Goal: Task Accomplishment & Management: Manage account settings

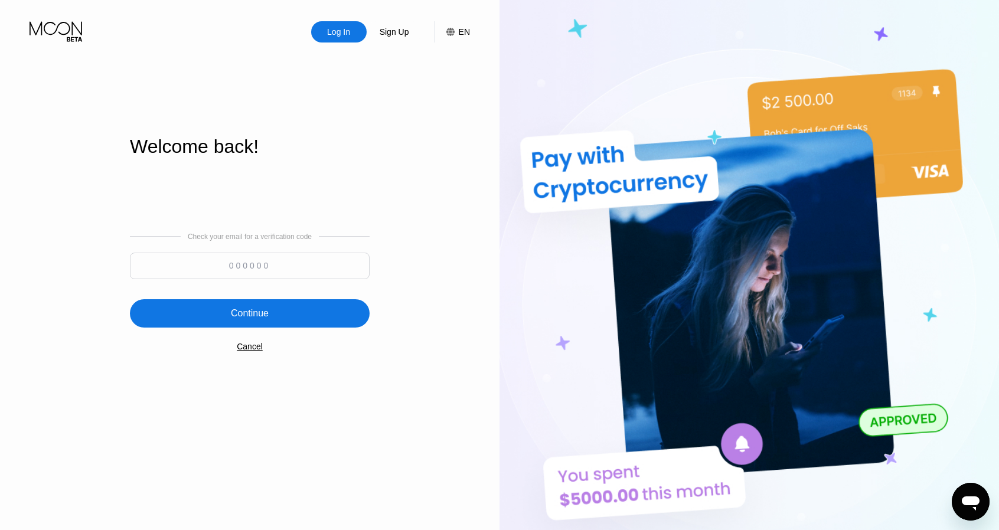
click at [260, 273] on input at bounding box center [250, 266] width 240 height 27
paste input "729474"
type input "729474"
click at [263, 311] on div "Continue" at bounding box center [250, 314] width 38 height 12
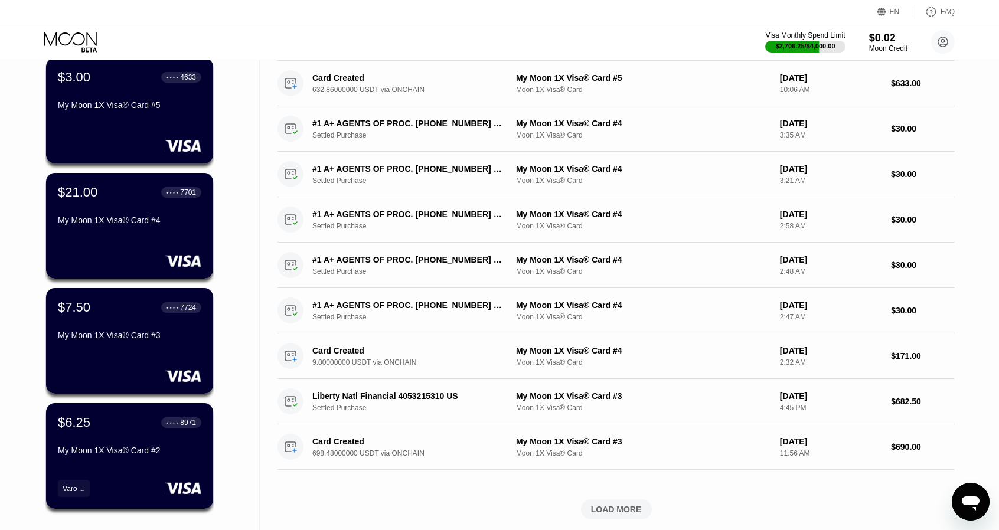
scroll to position [236, 0]
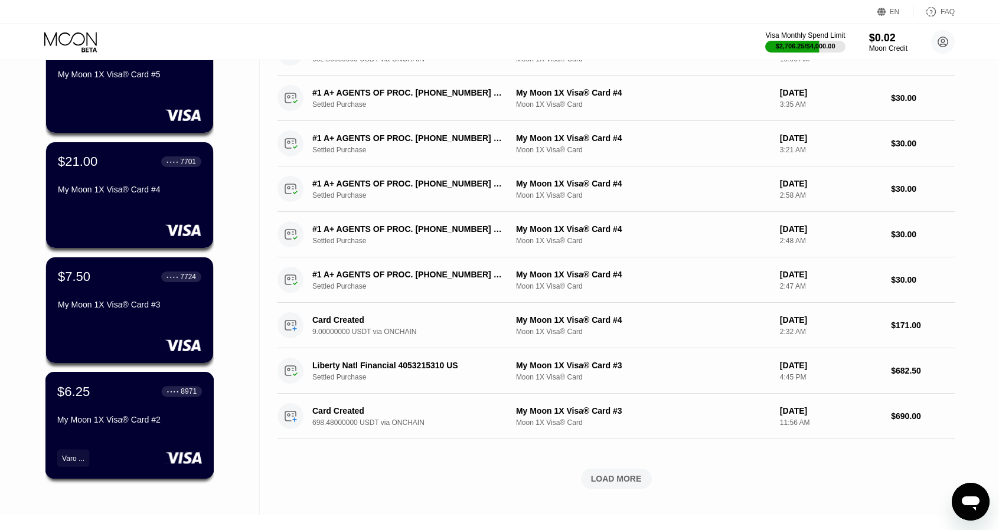
click at [125, 399] on div "$6.25 ● ● ● ● 8971" at bounding box center [129, 391] width 145 height 15
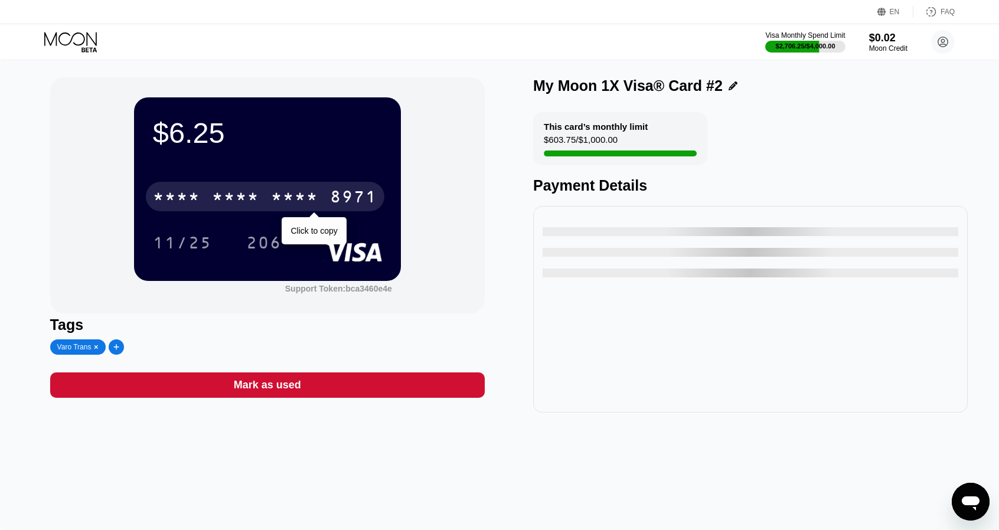
click at [285, 200] on div "* * * *" at bounding box center [294, 198] width 47 height 19
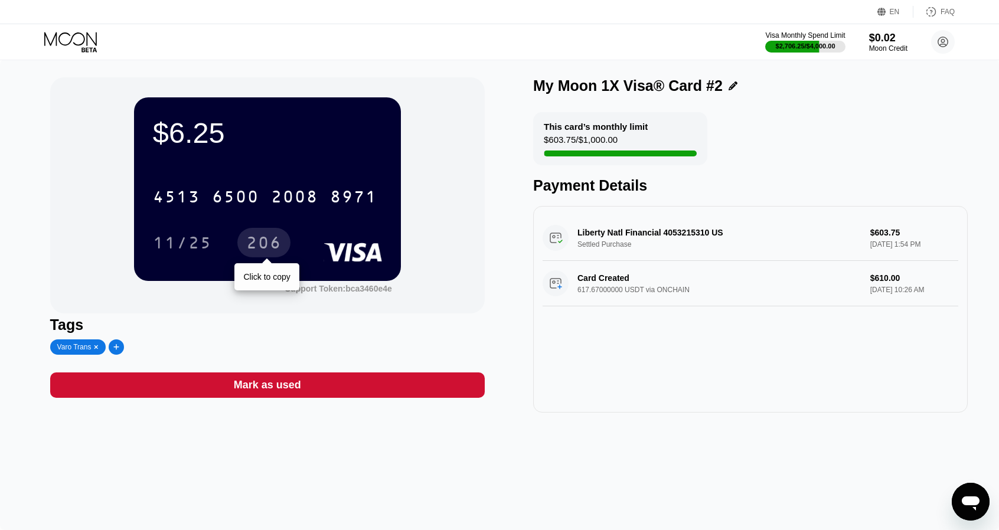
click at [270, 243] on div "206" at bounding box center [263, 244] width 35 height 19
click at [65, 40] on icon at bounding box center [71, 42] width 55 height 21
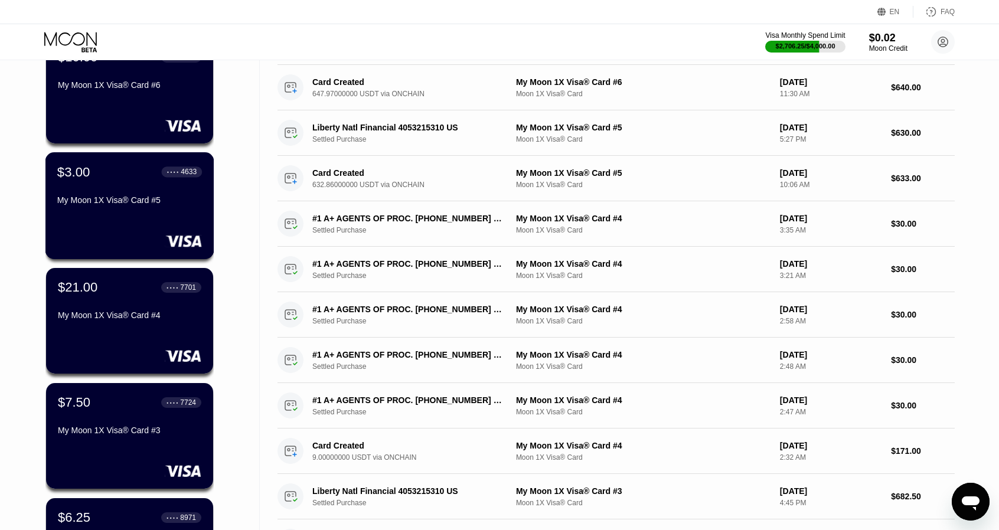
scroll to position [118, 0]
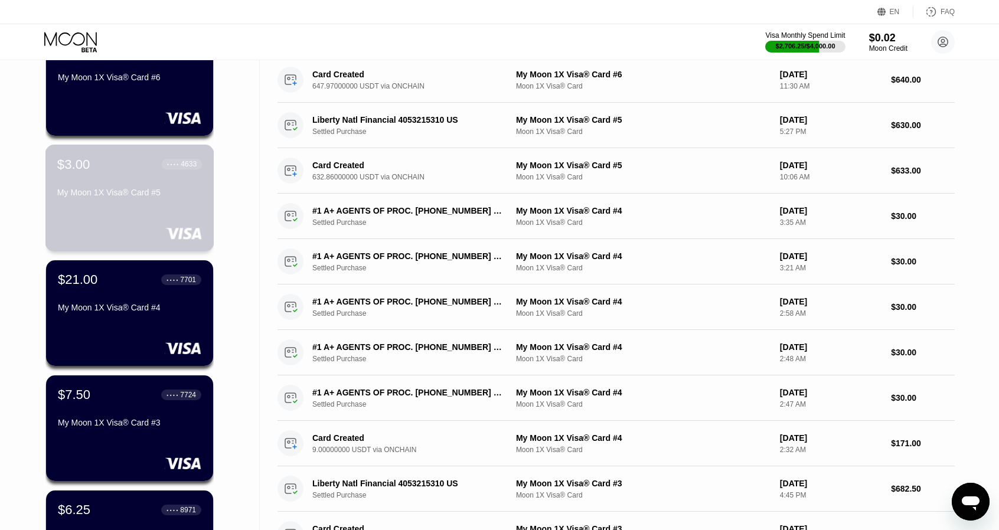
click at [135, 161] on div "$3.00 ● ● ● ● 4633" at bounding box center [129, 163] width 145 height 15
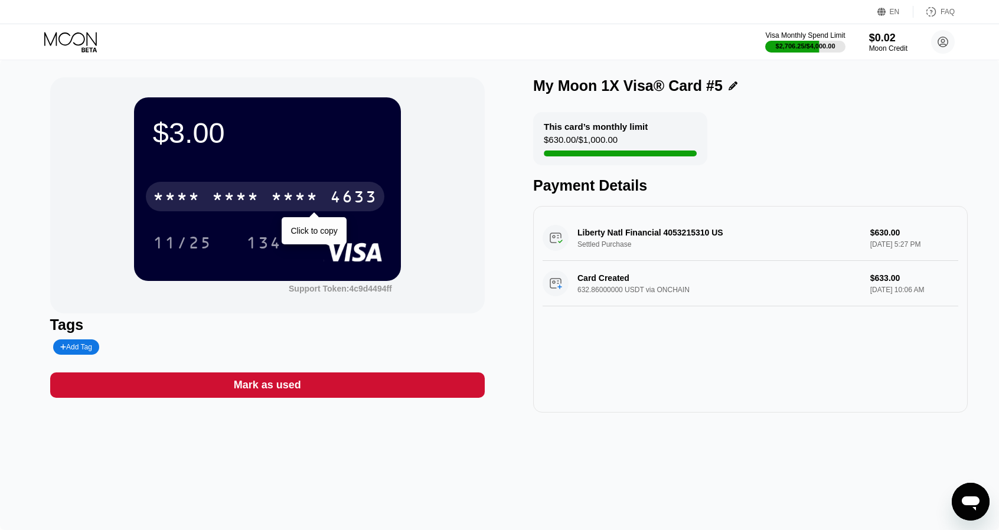
click at [296, 185] on div "* * * * * * * * * * * * 4633" at bounding box center [265, 197] width 238 height 30
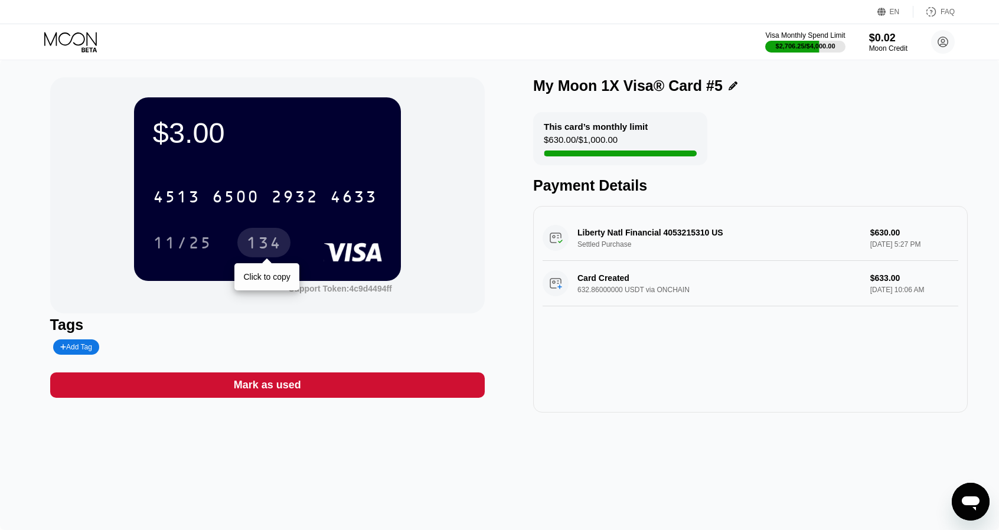
click at [262, 239] on div "134" at bounding box center [263, 244] width 35 height 19
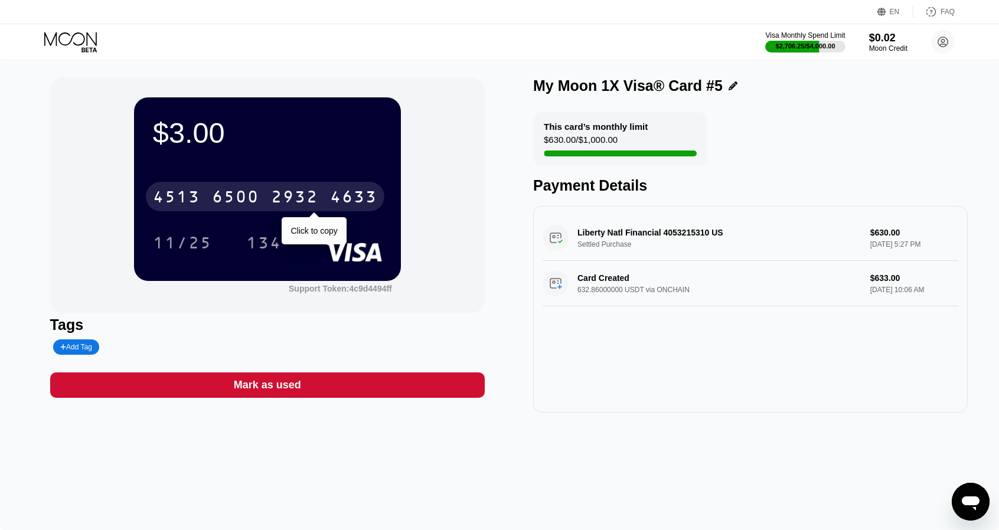
click at [246, 200] on div "6500" at bounding box center [235, 198] width 47 height 19
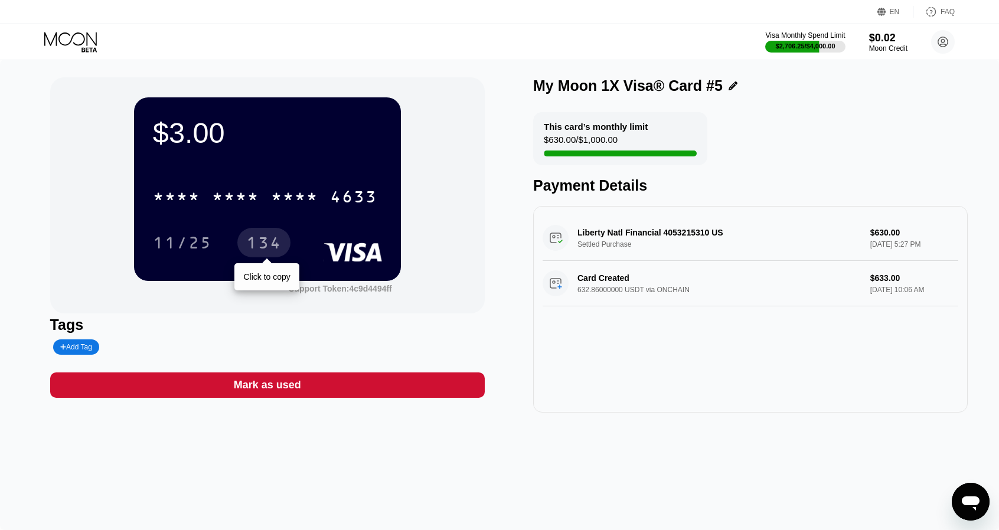
click at [265, 244] on div "134" at bounding box center [263, 244] width 35 height 19
click at [77, 38] on icon at bounding box center [71, 42] width 55 height 21
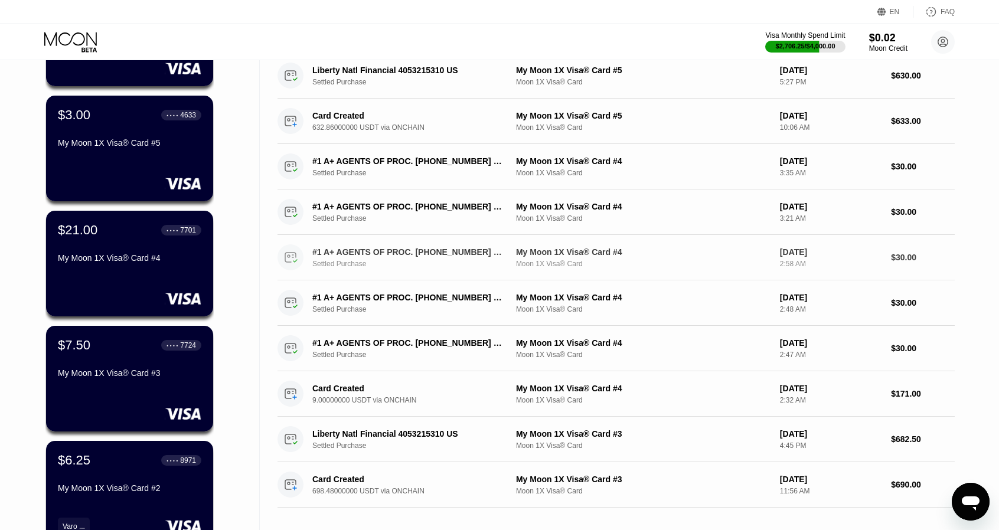
scroll to position [177, 0]
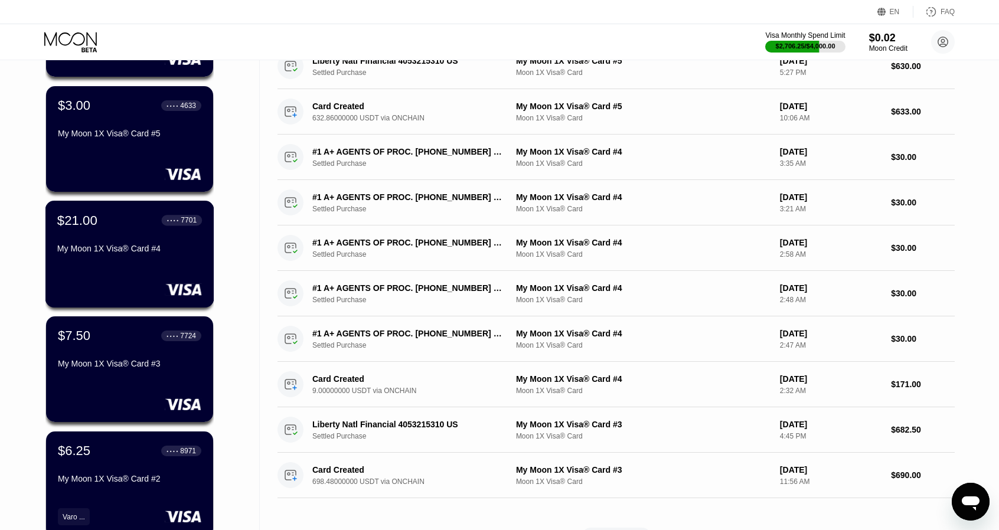
click at [132, 234] on div "$21.00 ● ● ● ● 7701 My Moon 1X Visa® Card #4" at bounding box center [129, 235] width 145 height 45
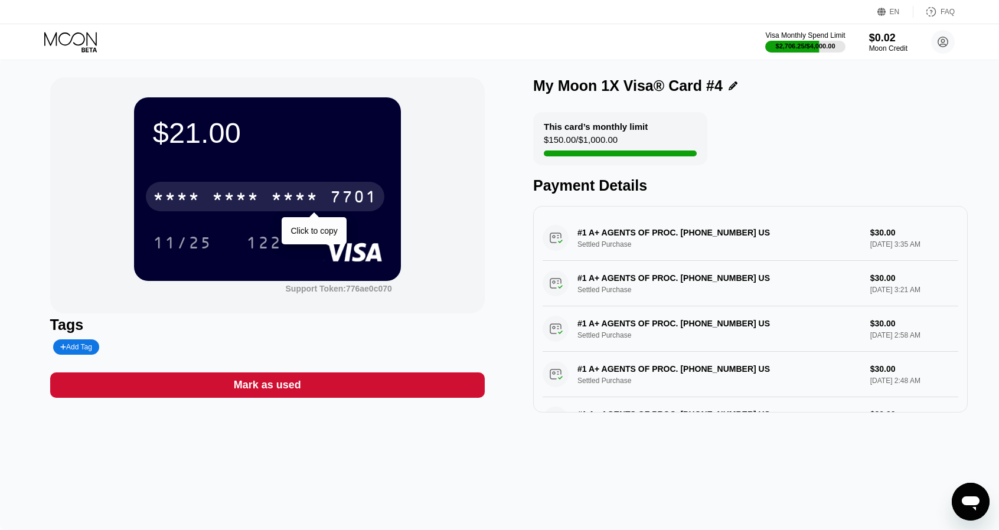
click at [303, 187] on div "* * * * * * * * * * * * 7701" at bounding box center [265, 197] width 238 height 30
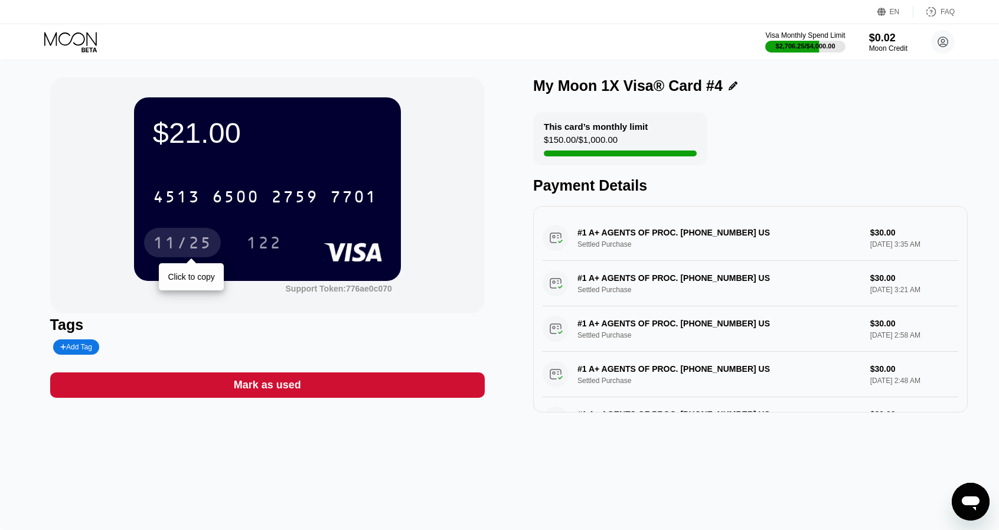
click at [189, 246] on div "11/25" at bounding box center [182, 244] width 59 height 19
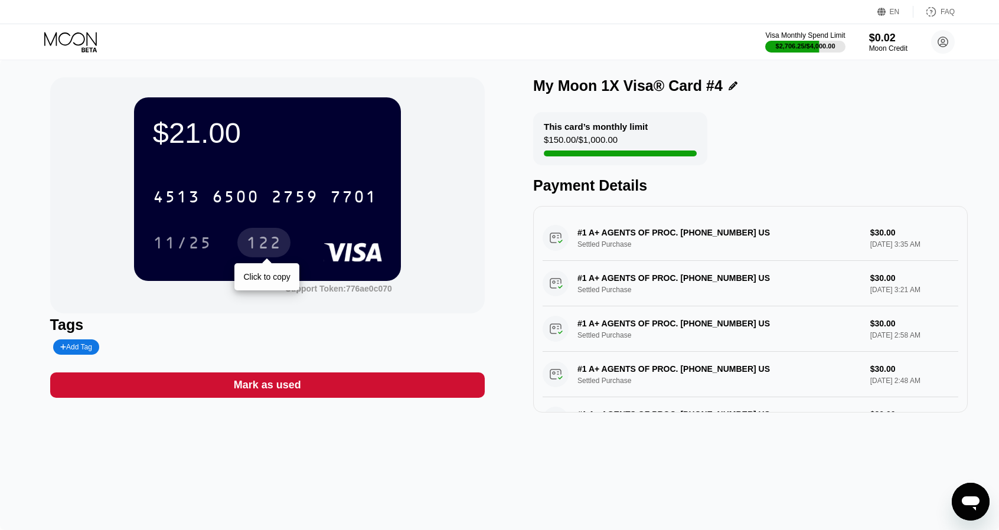
click at [248, 237] on div "122" at bounding box center [263, 244] width 35 height 19
